Goal: Task Accomplishment & Management: Manage account settings

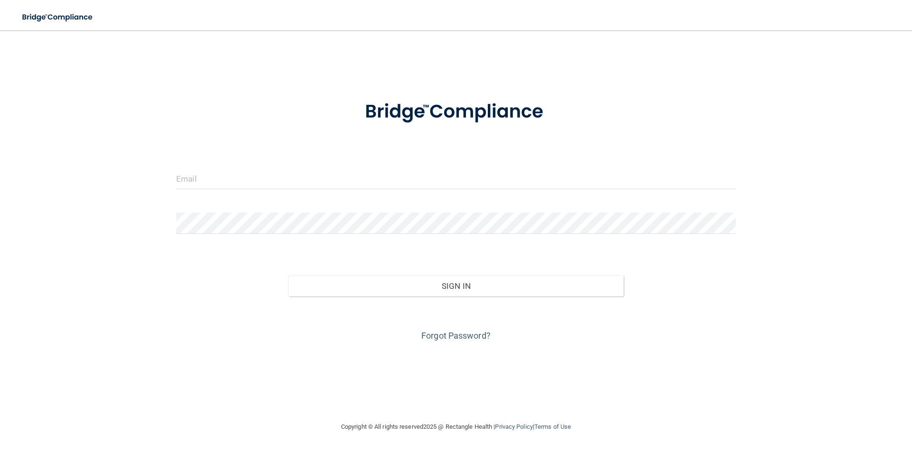
click at [456, 346] on div "Invalid email/password. You don't have permission to access that page. Sign In …" at bounding box center [456, 226] width 874 height 372
click at [460, 336] on link "Forgot Password?" at bounding box center [455, 336] width 69 height 10
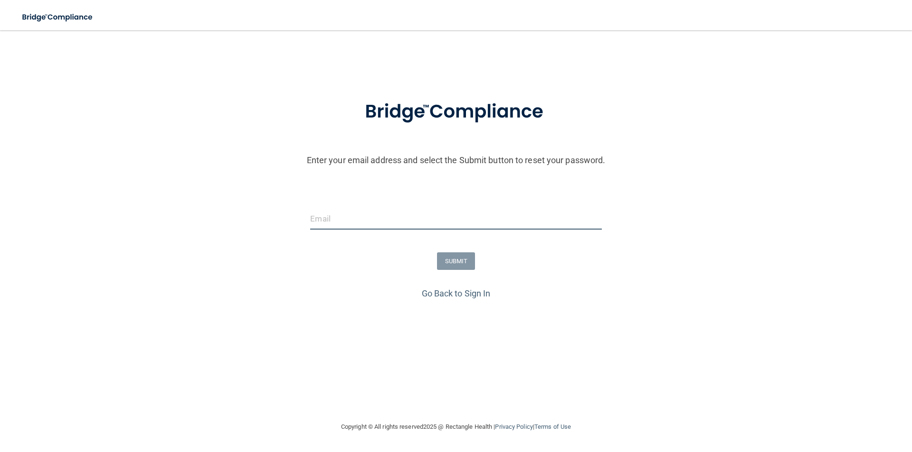
click at [428, 224] on input "email" at bounding box center [455, 218] width 291 height 21
type input "[EMAIL_ADDRESS][PERSON_NAME][DOMAIN_NAME]"
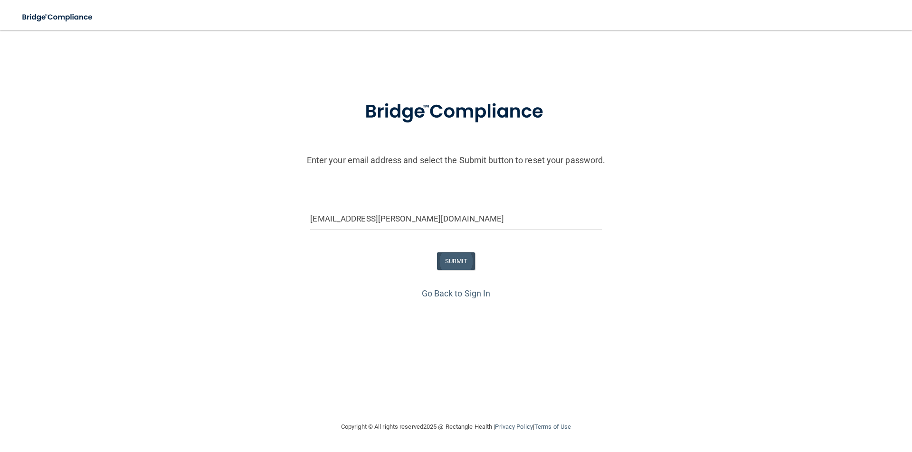
drag, startPoint x: 462, startPoint y: 248, endPoint x: 457, endPoint y: 253, distance: 6.7
click at [459, 251] on form "Enter your email address and select the Submit button to reset your password. m…" at bounding box center [456, 186] width 902 height 198
click at [453, 260] on button "SUBMIT" at bounding box center [456, 262] width 38 height 18
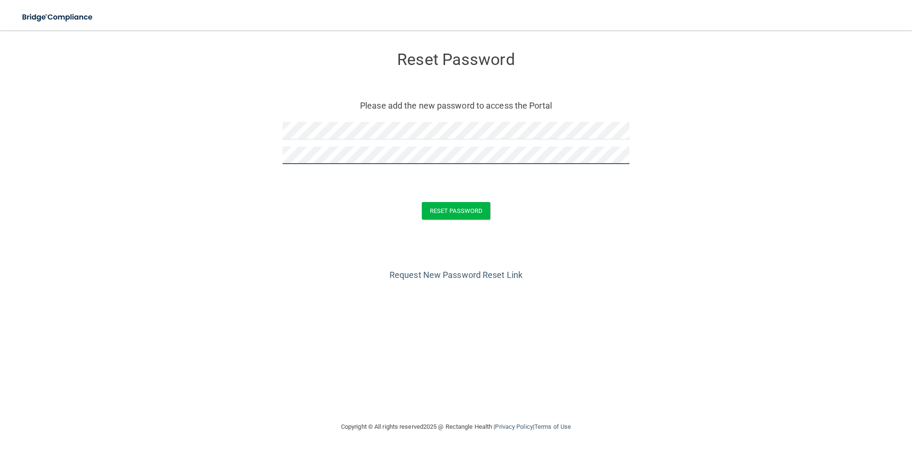
click at [422, 202] on button "Reset Password" at bounding box center [456, 211] width 68 height 18
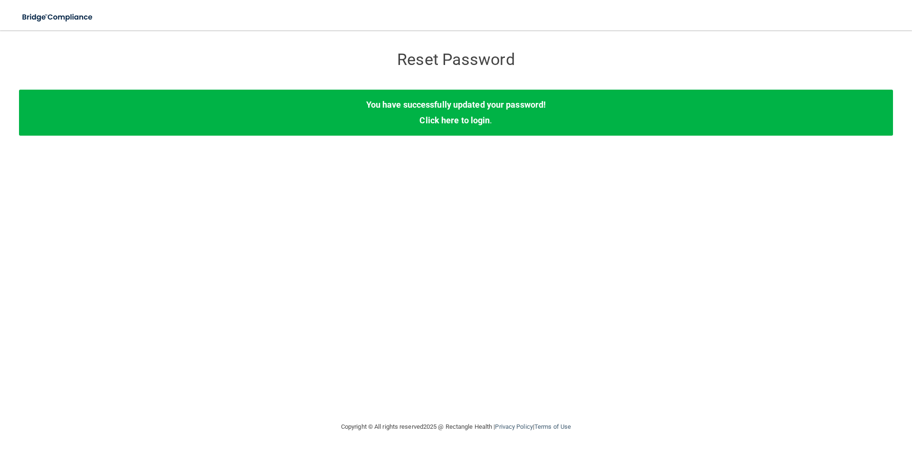
click at [451, 112] on div "You have successfully updated your password! Click here to login ." at bounding box center [456, 113] width 874 height 46
click at [453, 119] on link "Click here to login" at bounding box center [454, 120] width 70 height 10
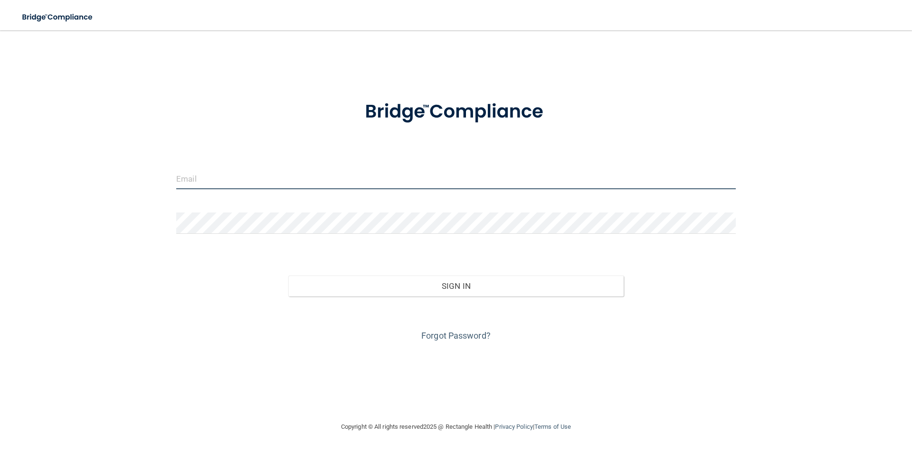
type input "[EMAIL_ADDRESS][PERSON_NAME][DOMAIN_NAME]"
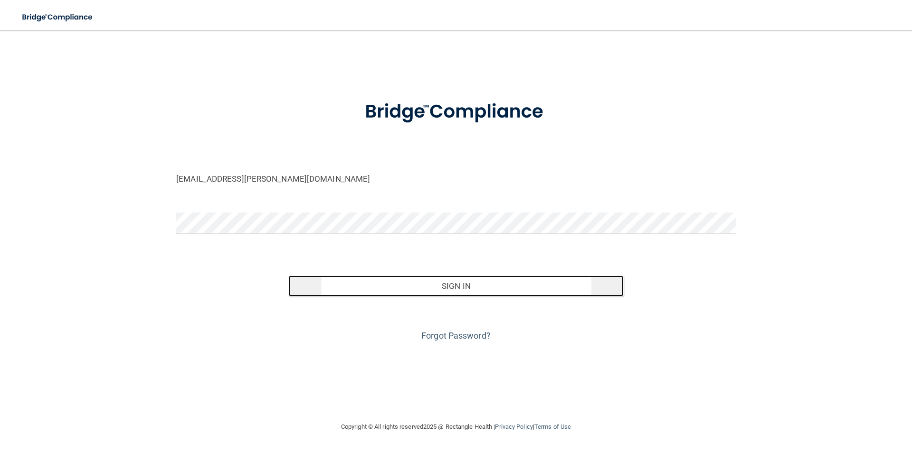
click at [401, 292] on button "Sign In" at bounding box center [456, 286] width 336 height 21
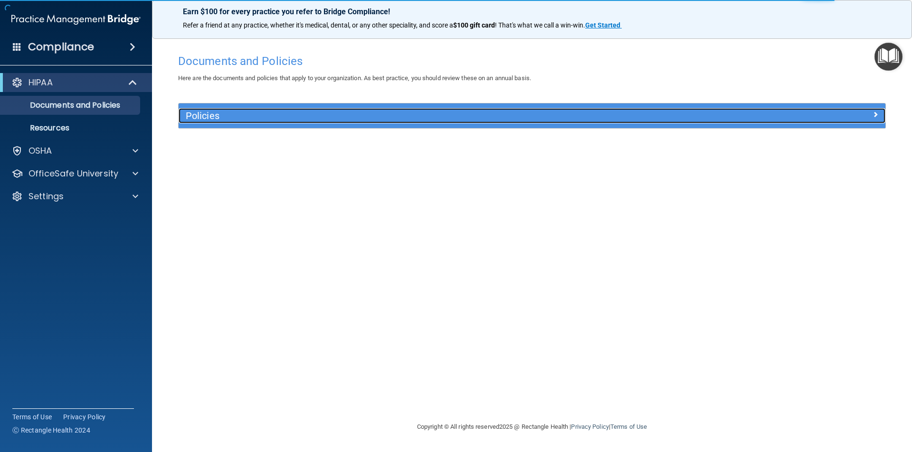
click at [240, 110] on div "Policies" at bounding box center [444, 115] width 530 height 15
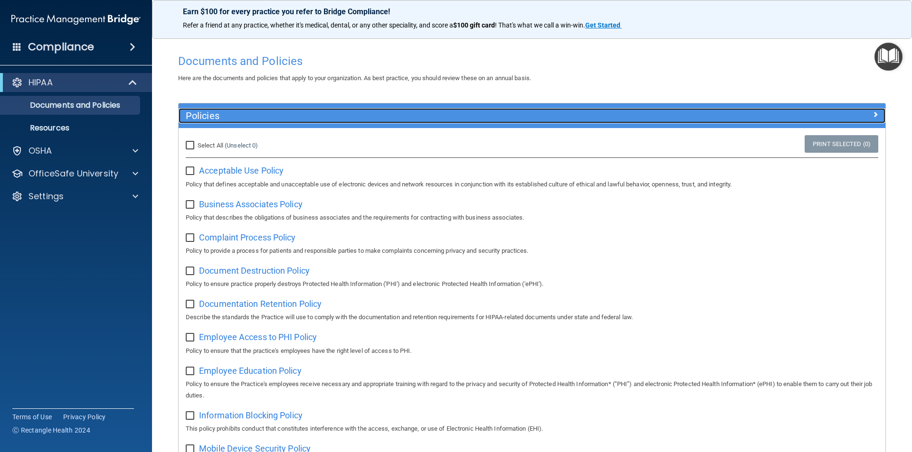
click at [244, 114] on h5 "Policies" at bounding box center [444, 116] width 516 height 10
